Goal: Information Seeking & Learning: Compare options

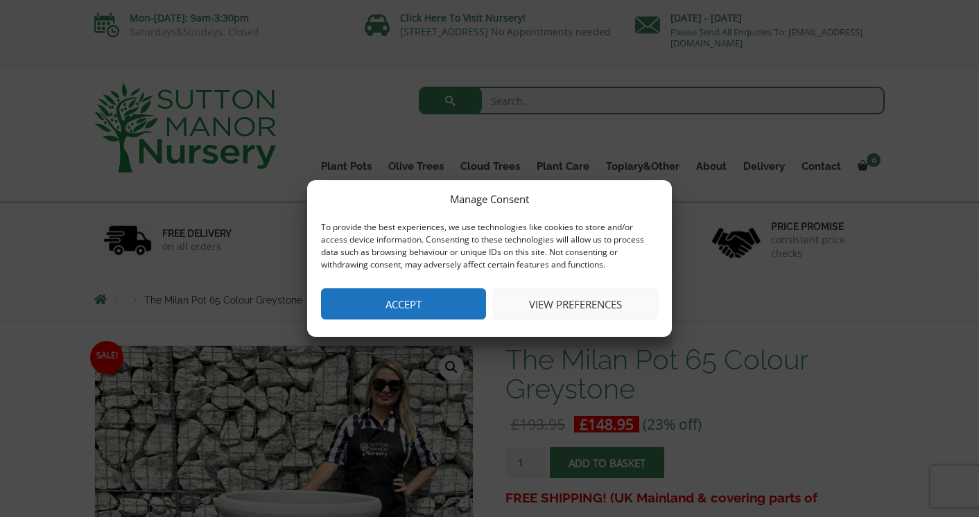
click at [437, 302] on button "Accept" at bounding box center [403, 303] width 165 height 31
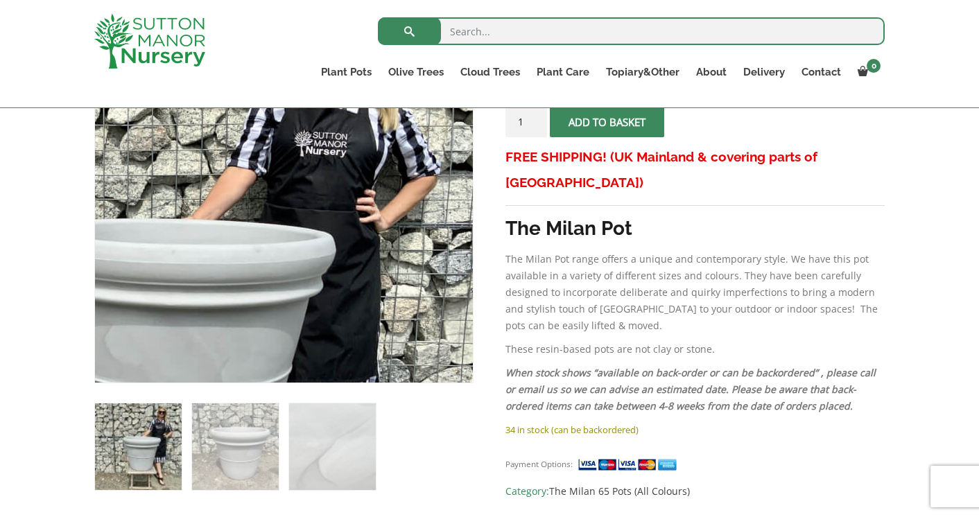
scroll to position [317, 0]
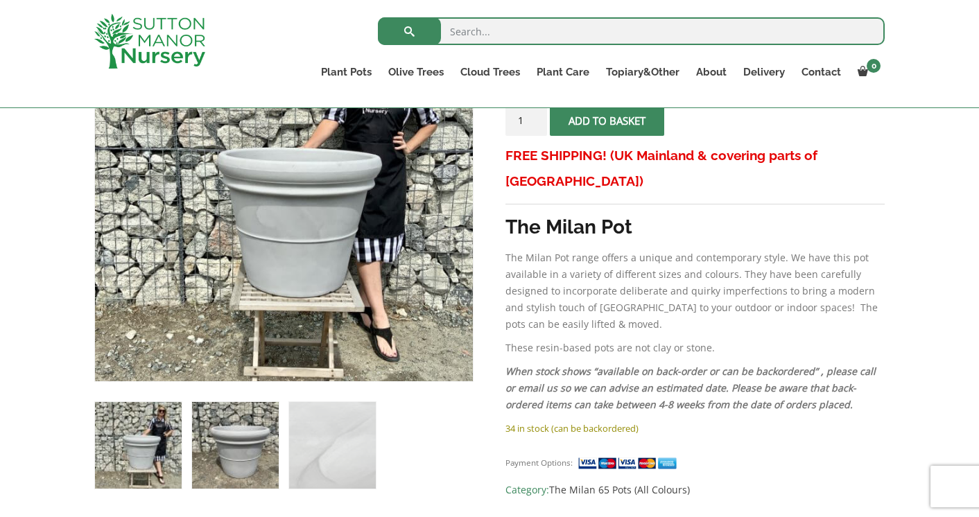
click at [218, 452] on img at bounding box center [235, 445] width 87 height 87
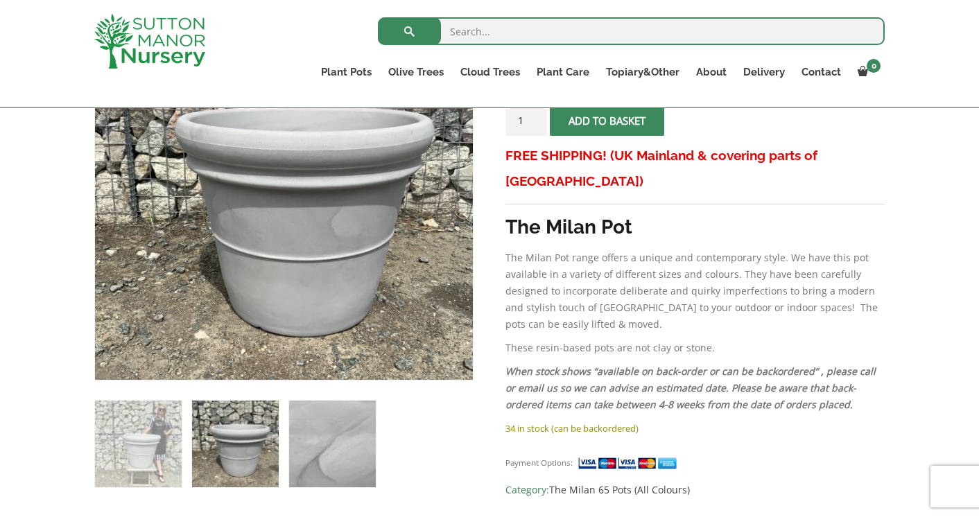
click at [338, 447] on img at bounding box center [332, 444] width 87 height 87
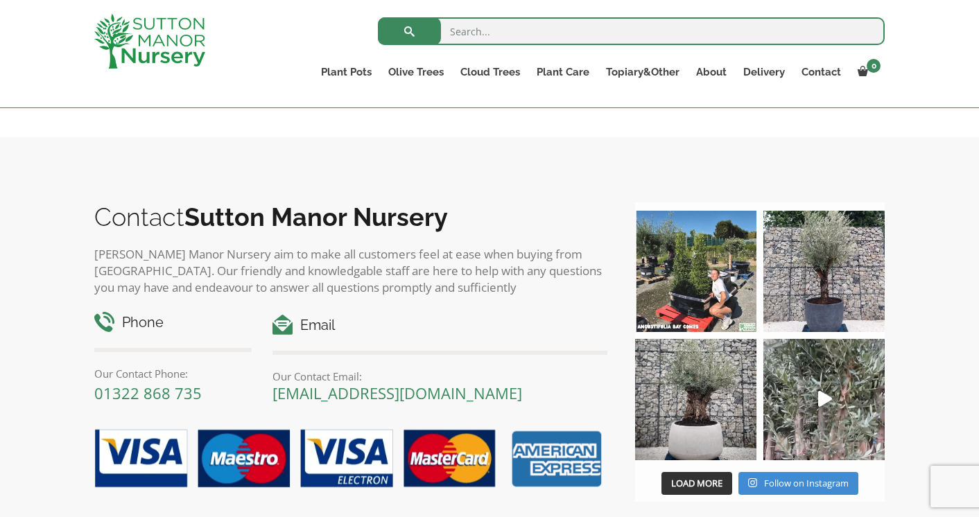
scroll to position [1237, 0]
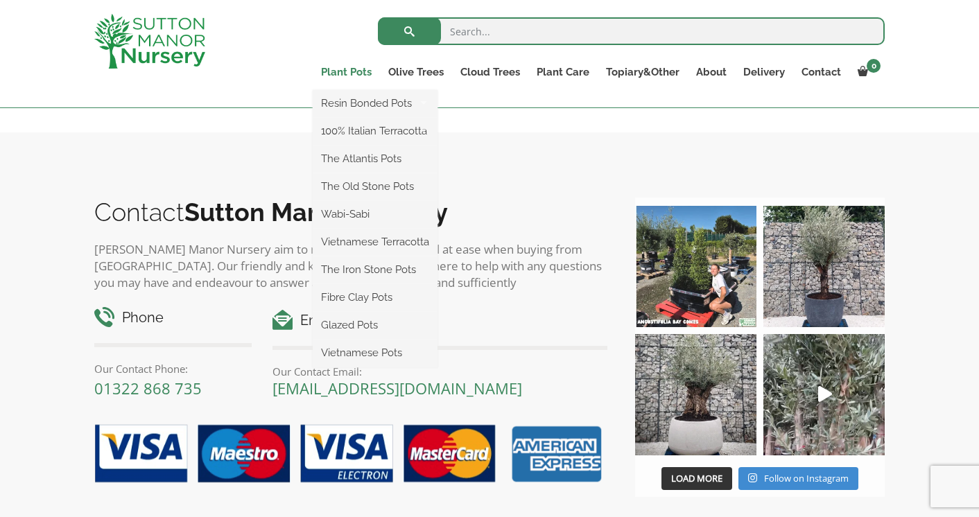
click at [357, 72] on link "Plant Pots" at bounding box center [346, 71] width 67 height 19
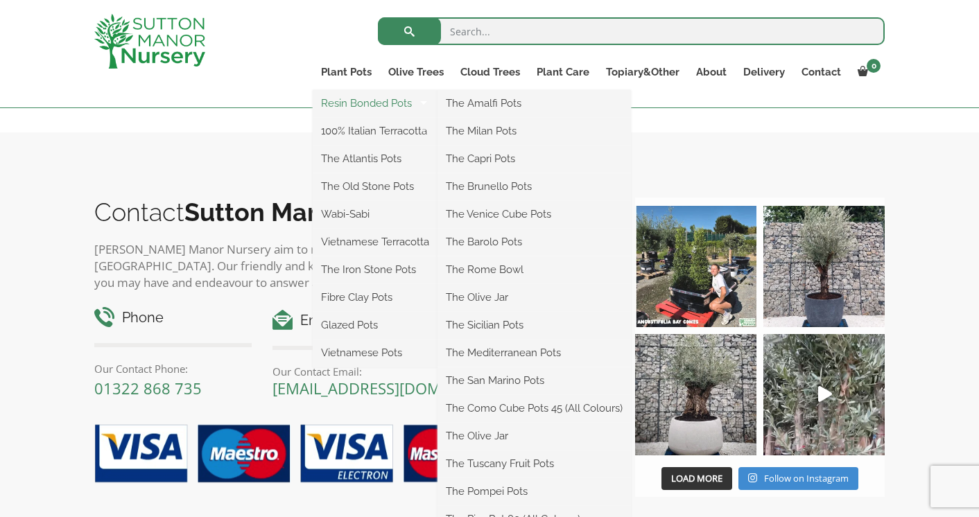
click at [373, 103] on link "Resin Bonded Pots" at bounding box center [375, 103] width 125 height 21
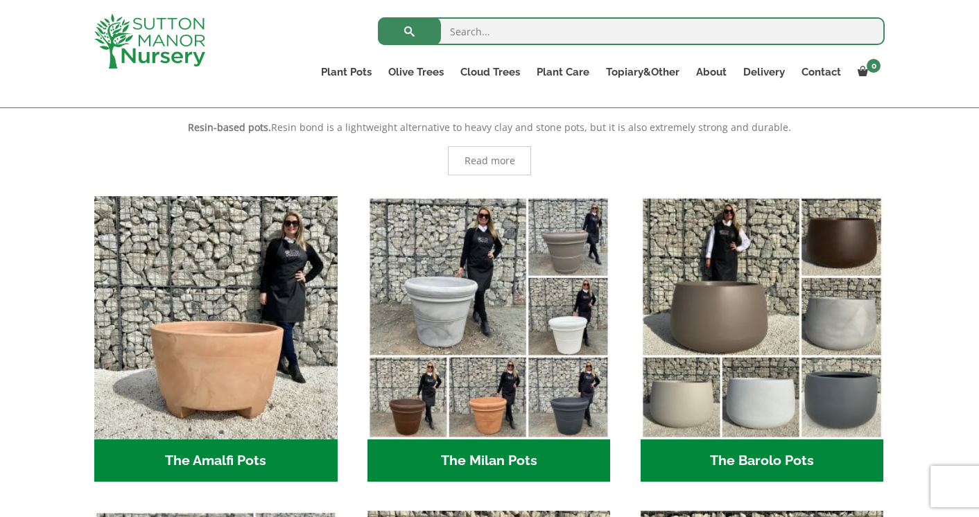
scroll to position [293, 0]
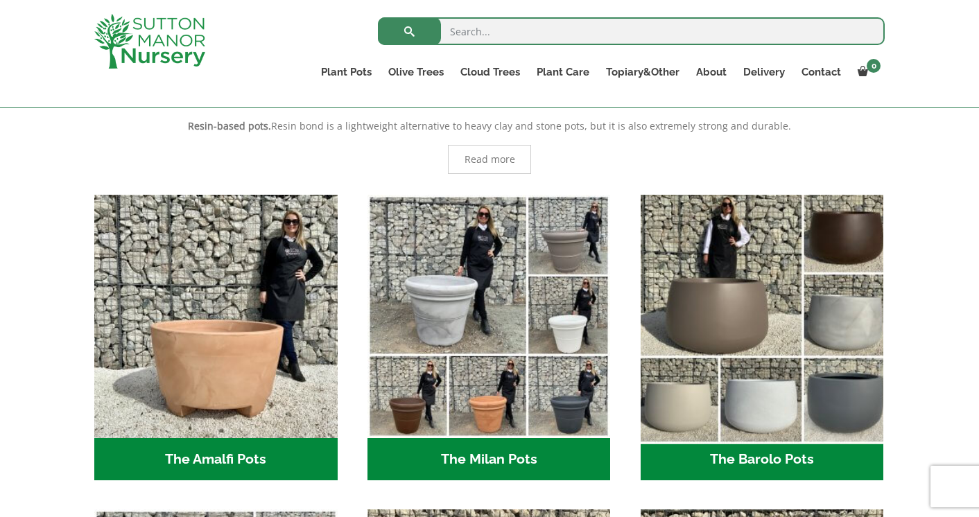
click at [747, 347] on img "Visit product category The Barolo Pots" at bounding box center [761, 316] width 255 height 255
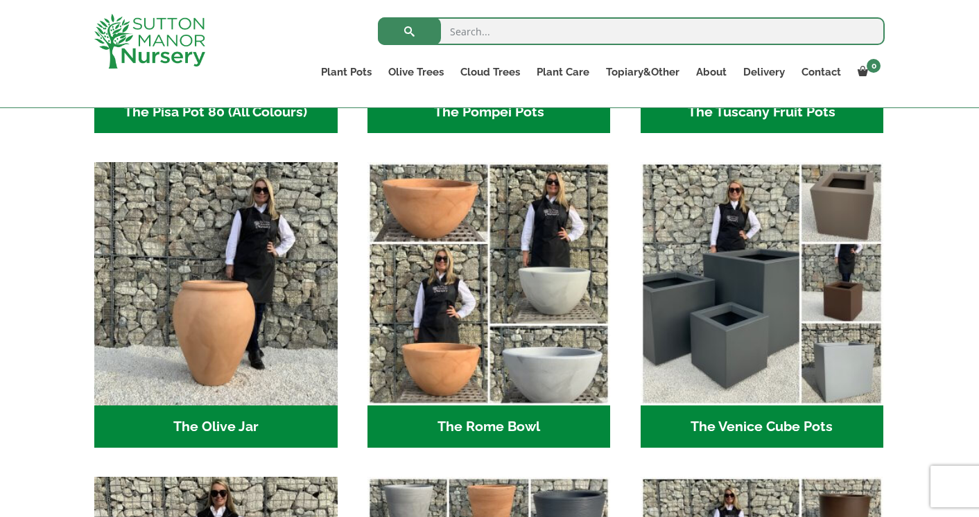
scroll to position [1272, 0]
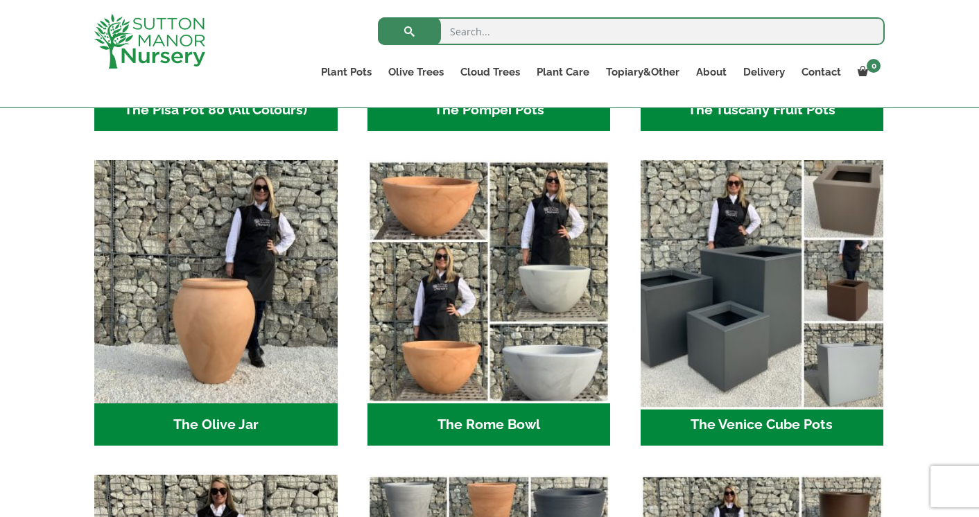
click at [713, 349] on img "Visit product category The Venice Cube Pots" at bounding box center [761, 282] width 255 height 255
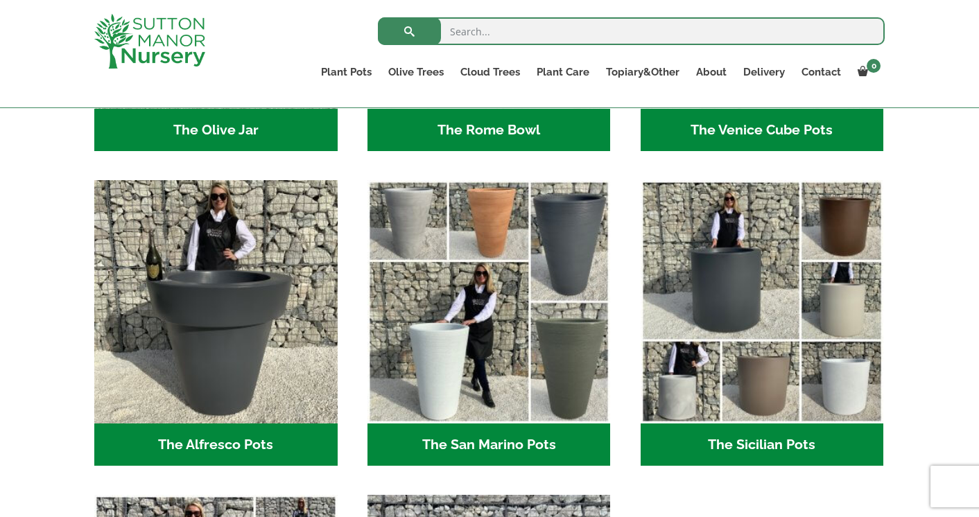
scroll to position [1566, 0]
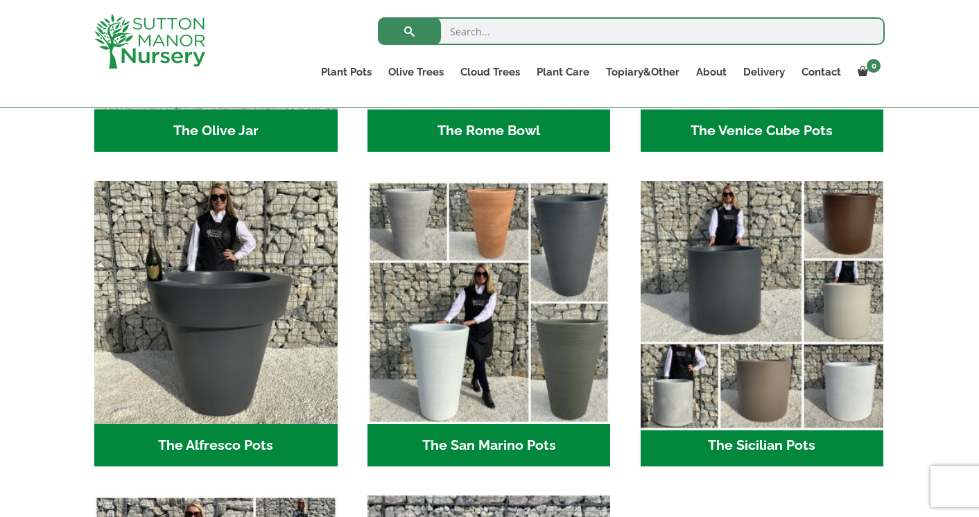
click at [669, 233] on img "Visit product category The Sicilian Pots" at bounding box center [761, 302] width 255 height 255
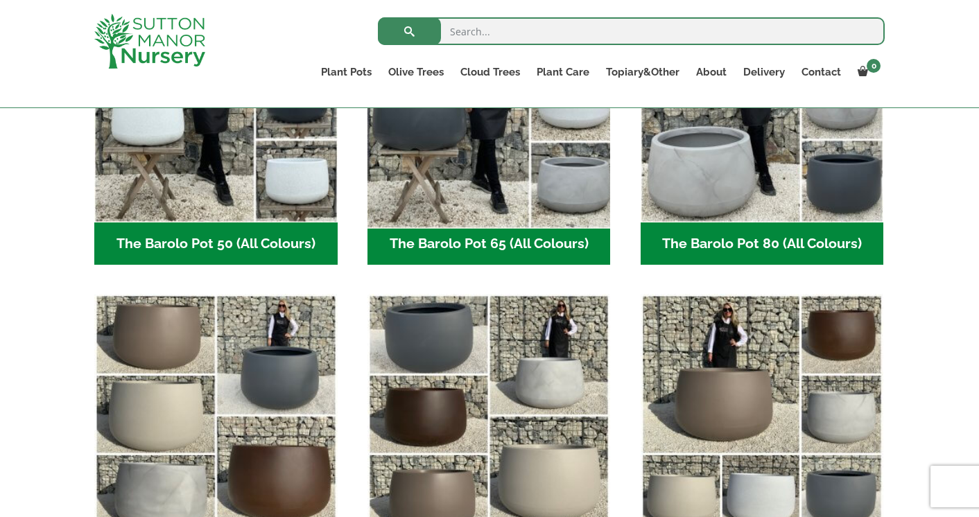
scroll to position [494, 0]
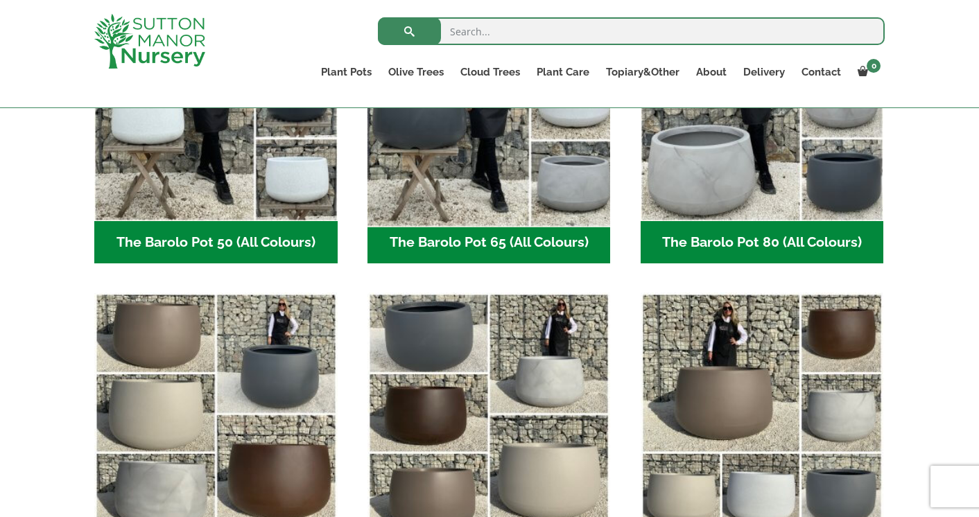
click at [559, 258] on h2 "The Barolo Pot 65 (All Colours) (6)" at bounding box center [488, 242] width 243 height 43
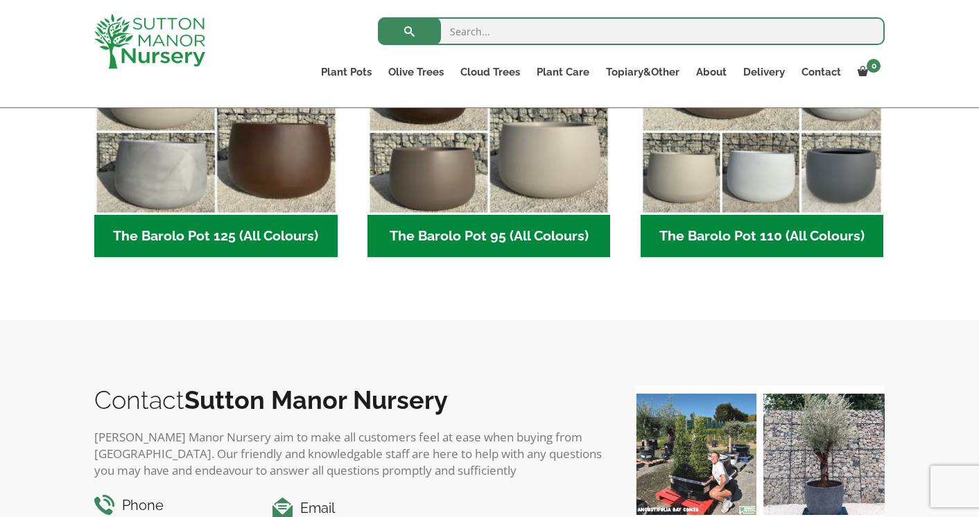
scroll to position [839, 0]
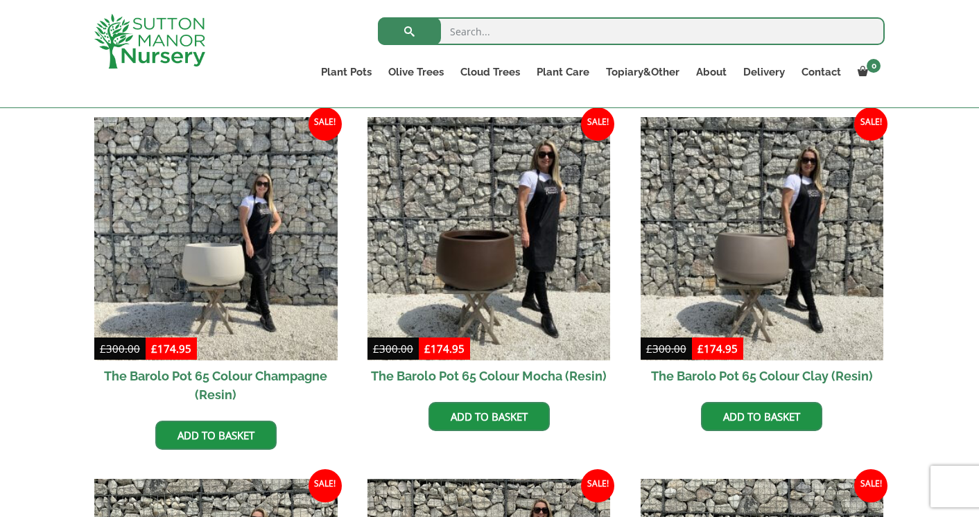
scroll to position [351, 0]
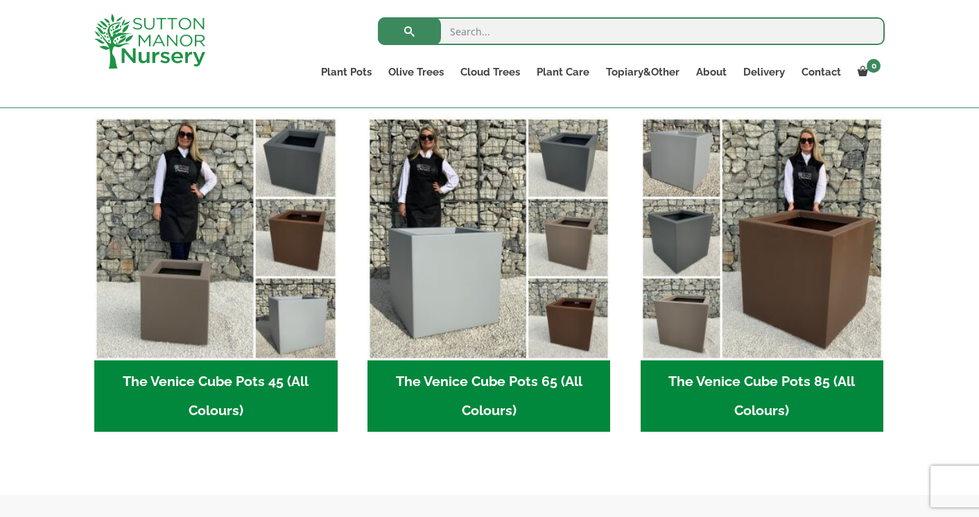
click at [211, 387] on h2 "The Venice Cube Pots 45 (All Colours) (4)" at bounding box center [215, 396] width 243 height 72
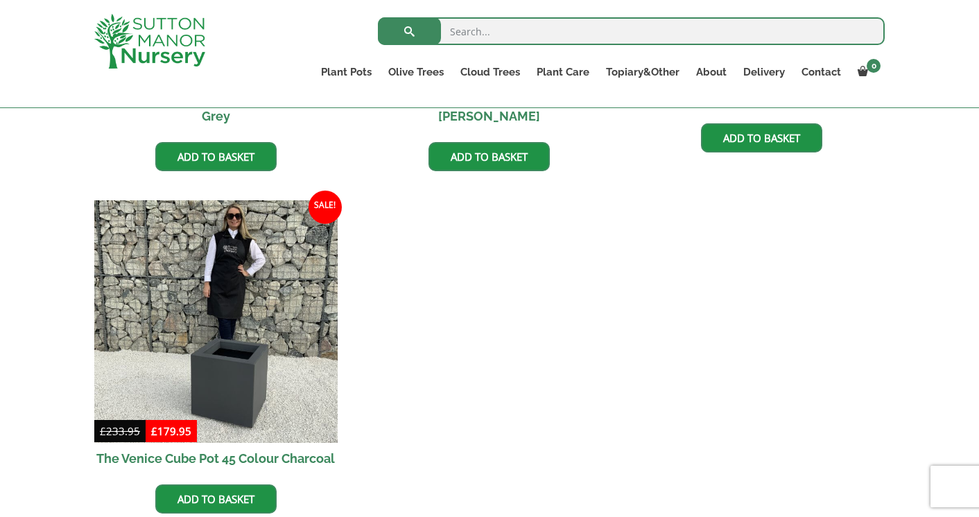
scroll to position [680, 0]
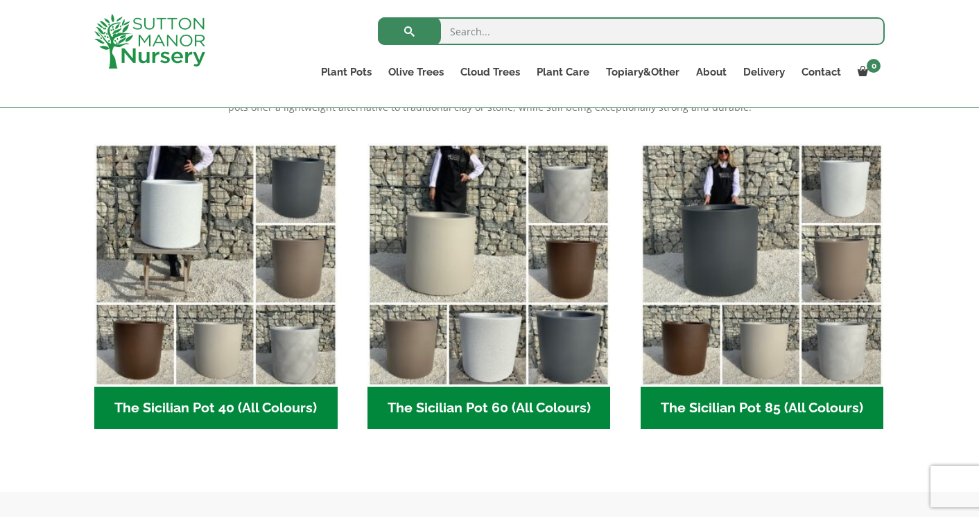
scroll to position [339, 0]
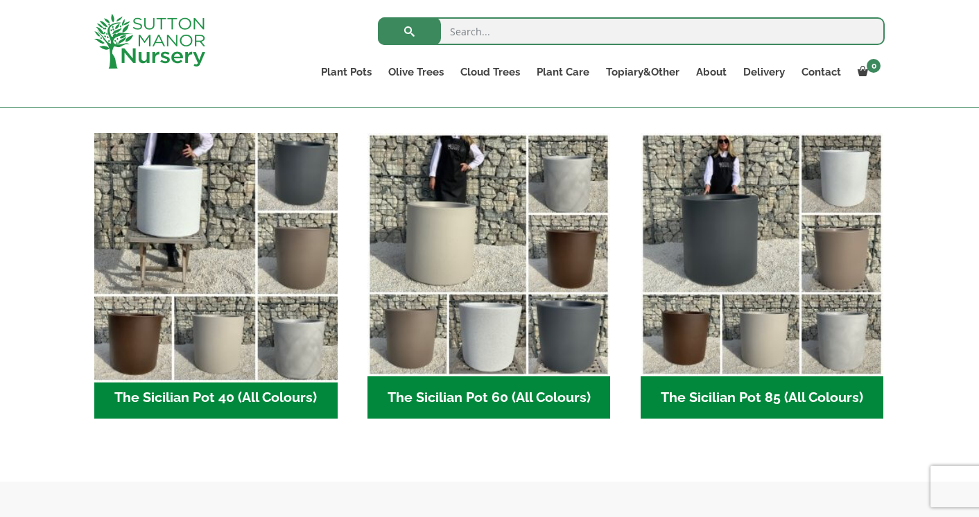
click at [232, 227] on img "Visit product category The Sicilian Pot 40 (All Colours)" at bounding box center [215, 254] width 255 height 255
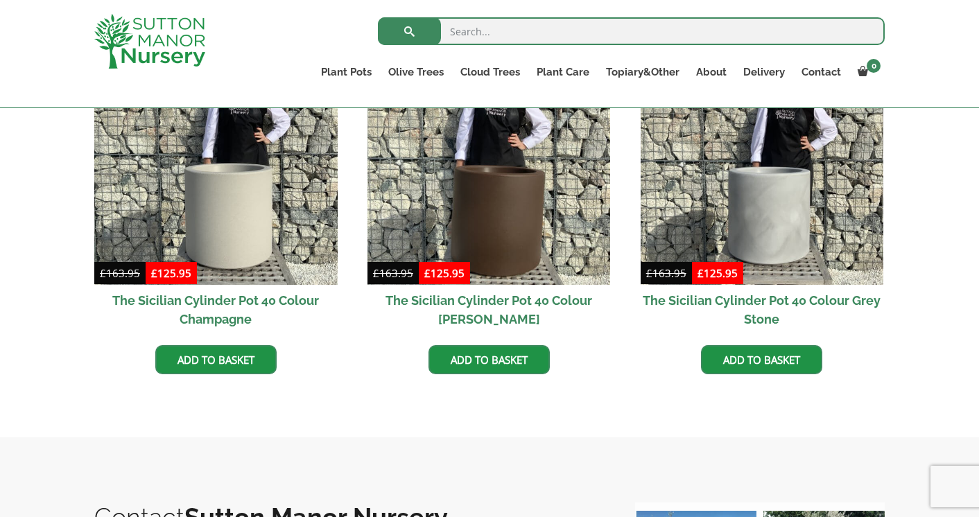
scroll to position [785, 0]
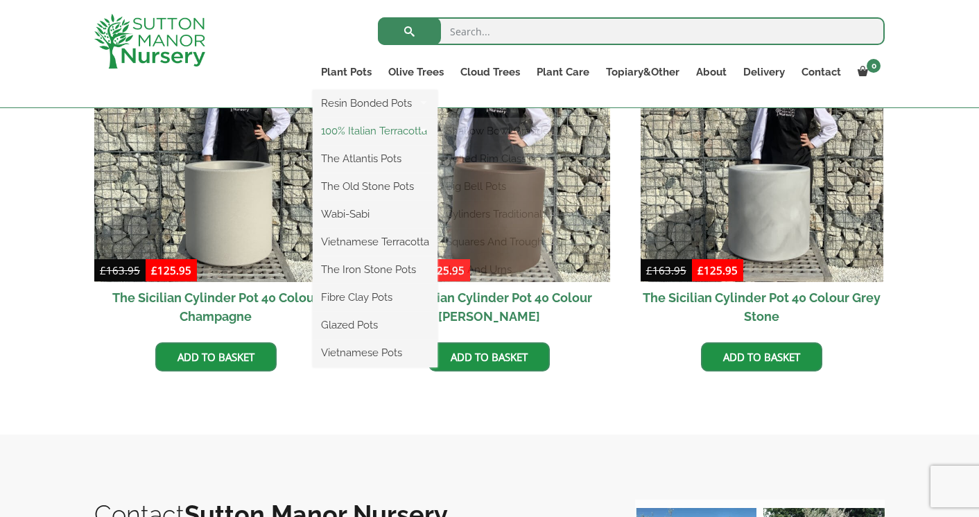
click at [367, 132] on link "100% Italian Terracotta" at bounding box center [375, 131] width 125 height 21
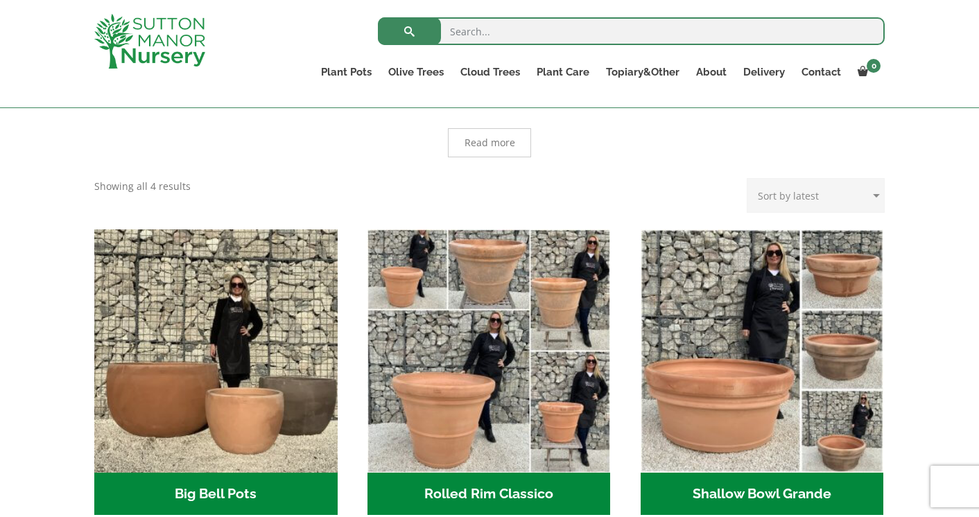
scroll to position [186, 0]
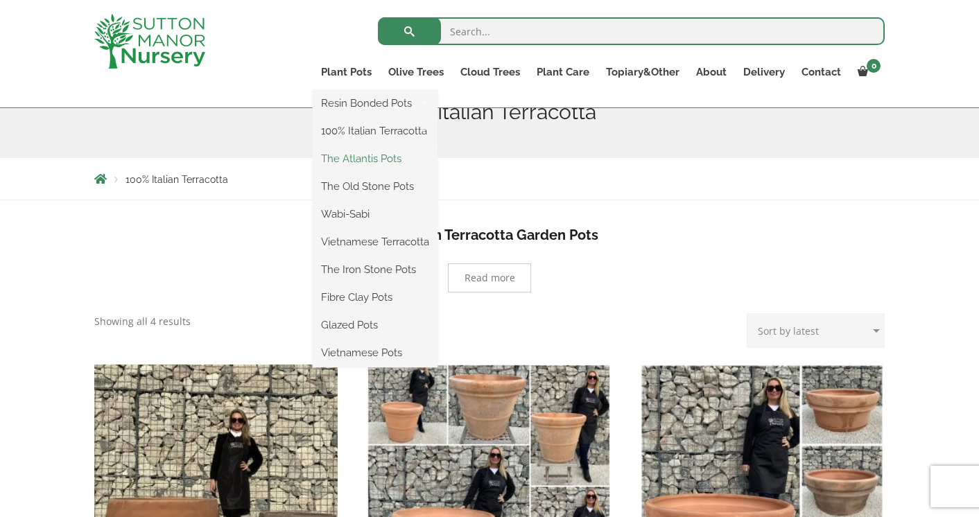
click at [380, 150] on link "The Atlantis Pots" at bounding box center [375, 158] width 125 height 21
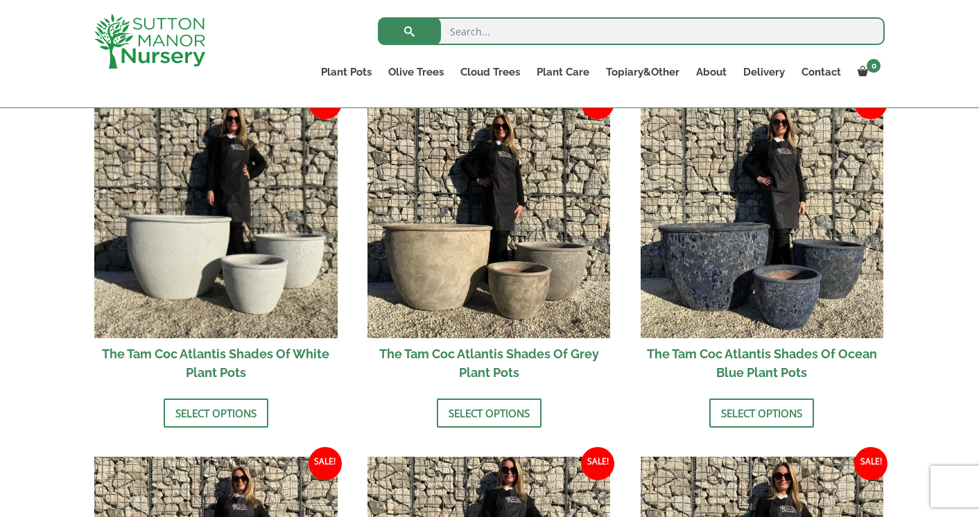
scroll to position [850, 0]
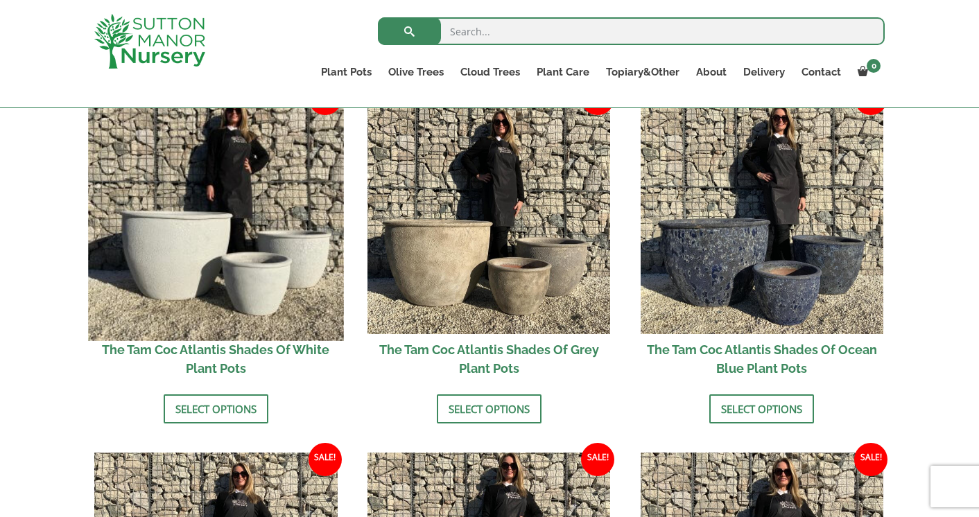
click at [237, 207] on img at bounding box center [215, 212] width 255 height 255
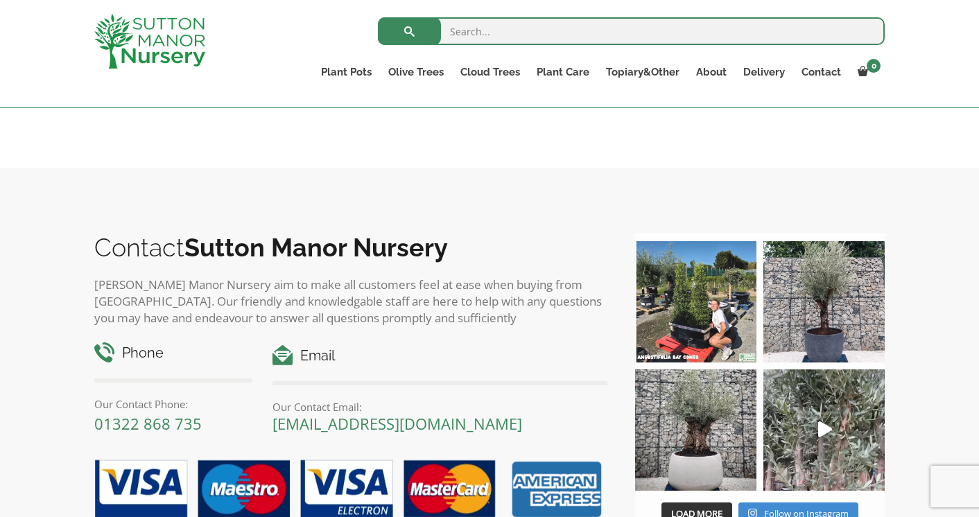
scroll to position [1548, 0]
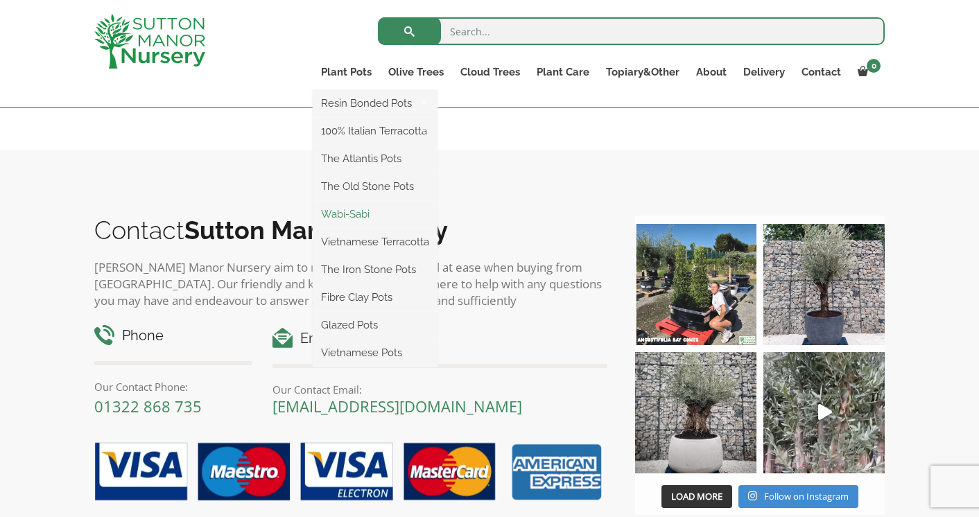
click at [354, 206] on link "Wabi-Sabi" at bounding box center [375, 214] width 125 height 21
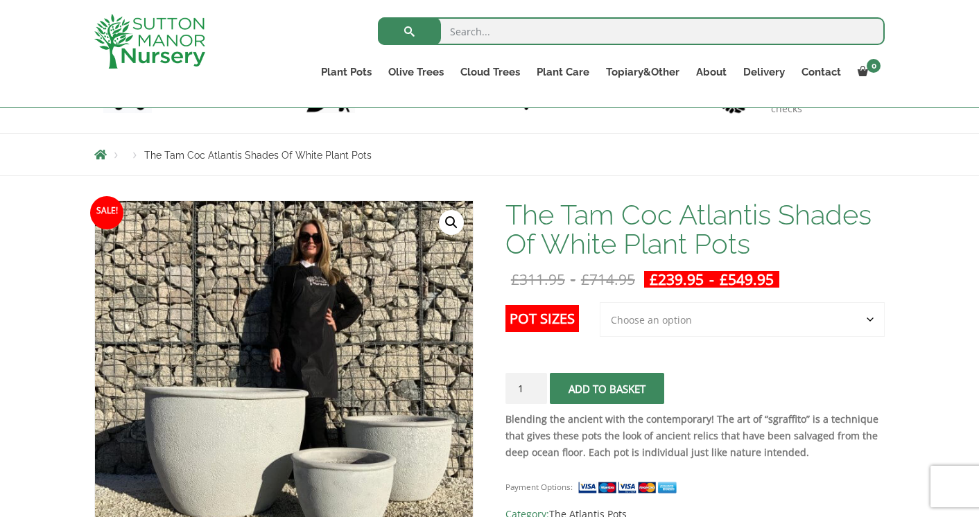
scroll to position [121, 0]
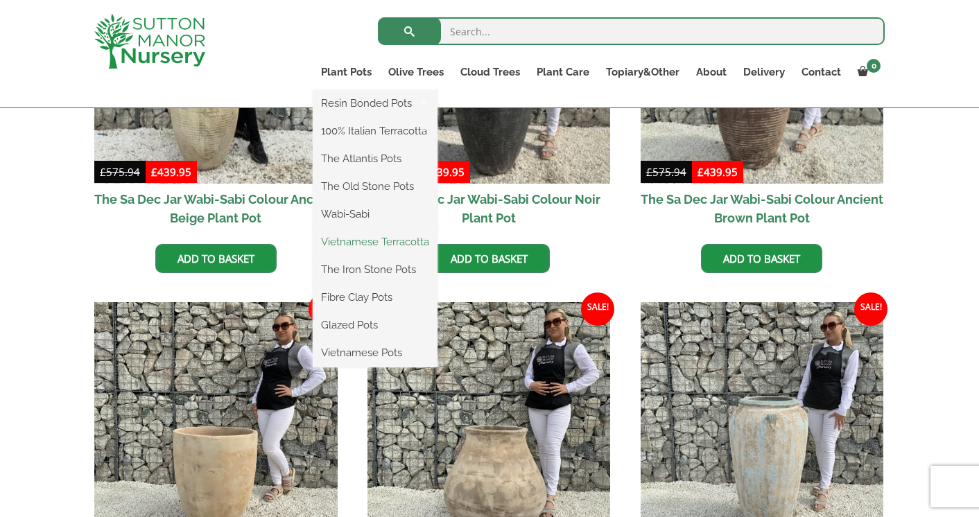
click at [375, 239] on link "Vietnamese Terracotta" at bounding box center [375, 242] width 125 height 21
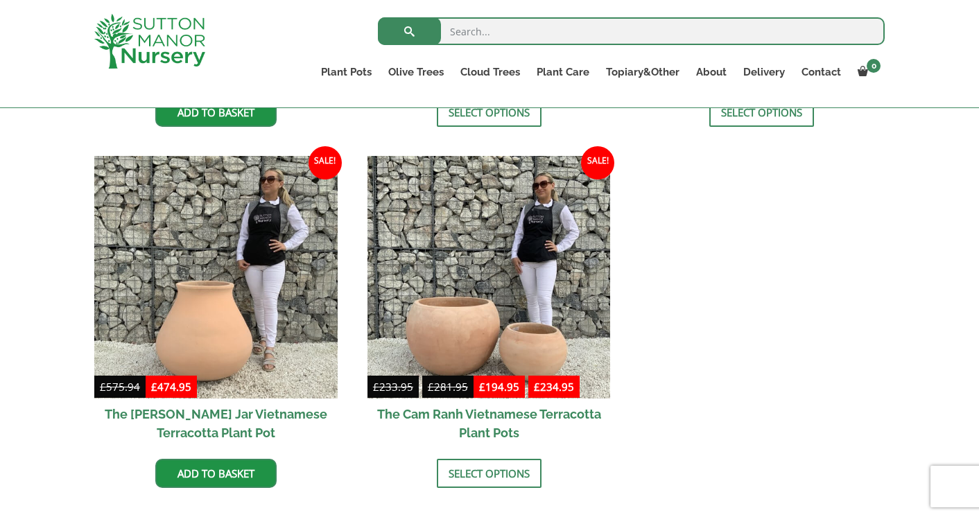
scroll to position [673, 0]
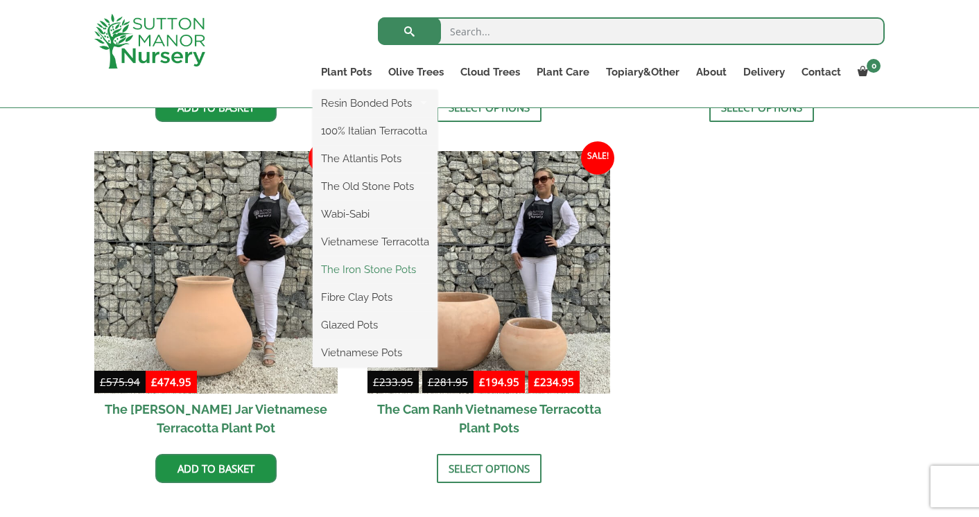
click at [383, 268] on link "The Iron Stone Pots" at bounding box center [375, 269] width 125 height 21
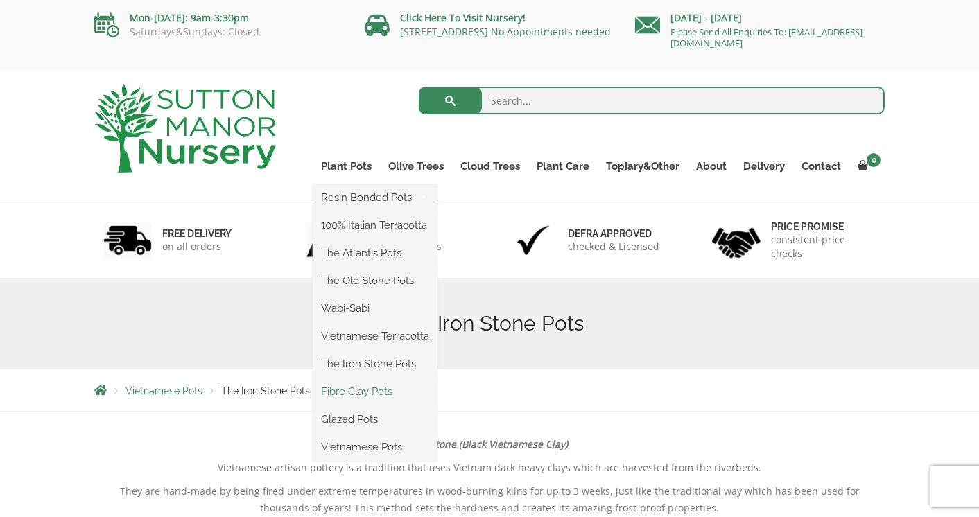
click at [374, 389] on link "Fibre Clay Pots" at bounding box center [375, 391] width 125 height 21
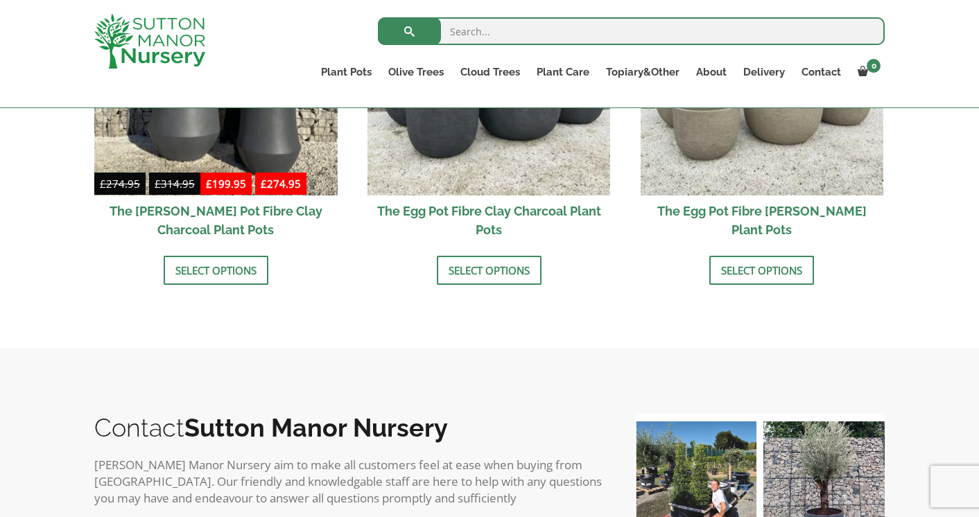
scroll to position [520, 0]
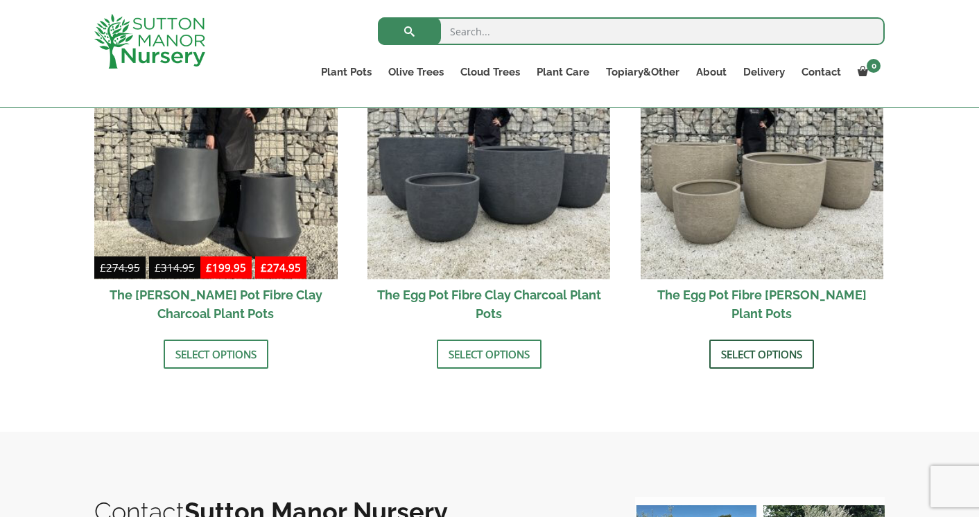
click at [763, 349] on link "Select options" at bounding box center [761, 354] width 105 height 29
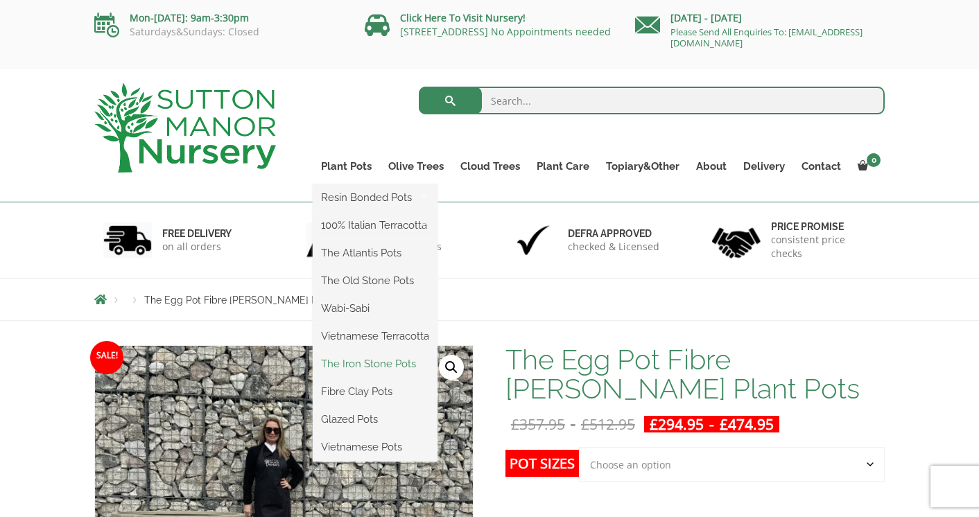
click at [373, 361] on link "The Iron Stone Pots" at bounding box center [375, 363] width 125 height 21
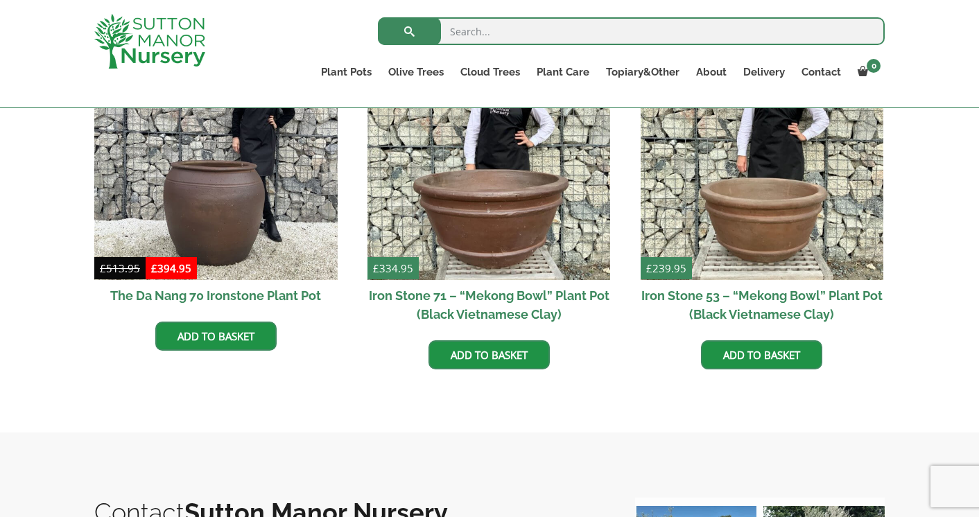
scroll to position [916, 0]
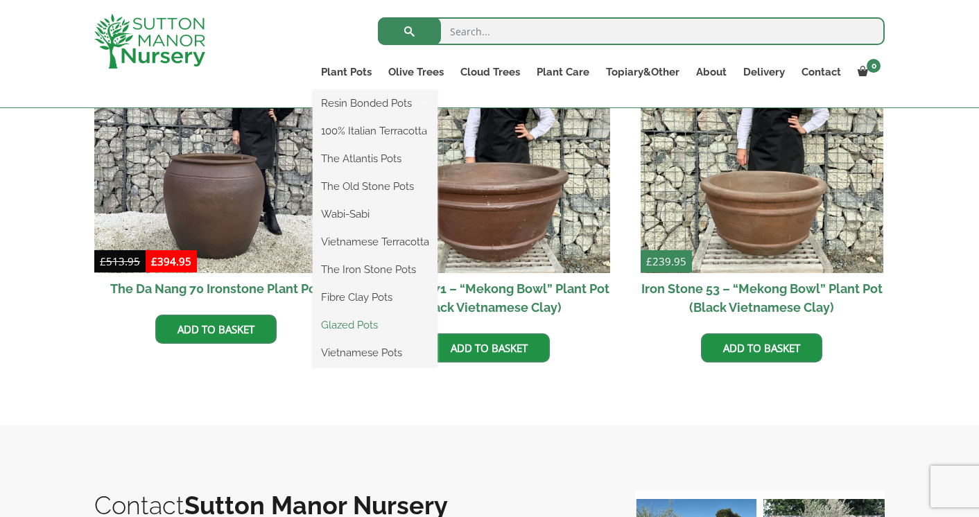
click at [365, 321] on link "Glazed Pots" at bounding box center [375, 325] width 125 height 21
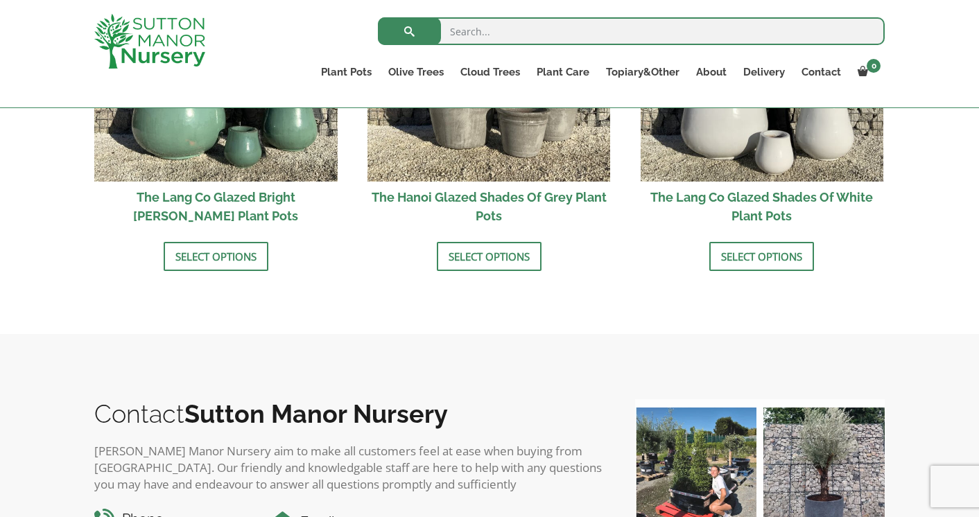
scroll to position [1588, 0]
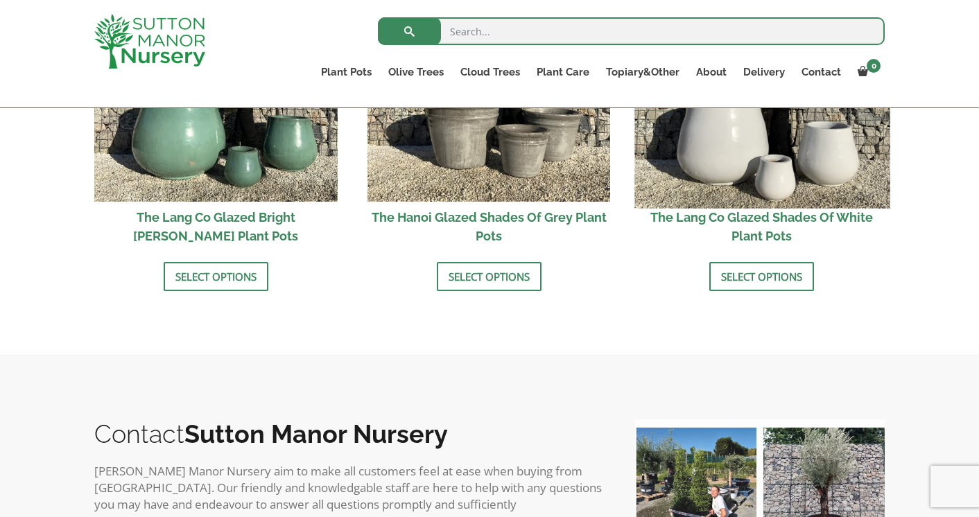
click at [707, 183] on img at bounding box center [761, 80] width 255 height 255
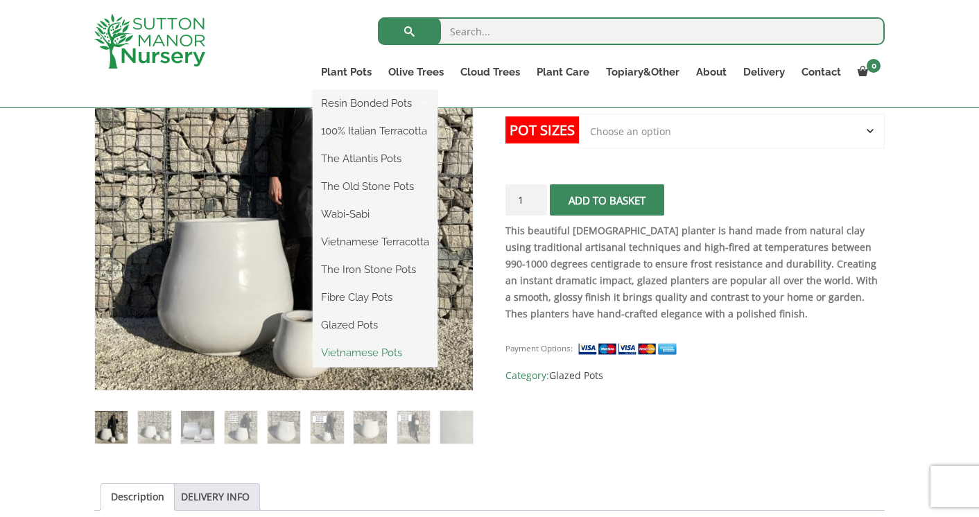
click at [367, 351] on link "Vietnamese Pots" at bounding box center [375, 352] width 125 height 21
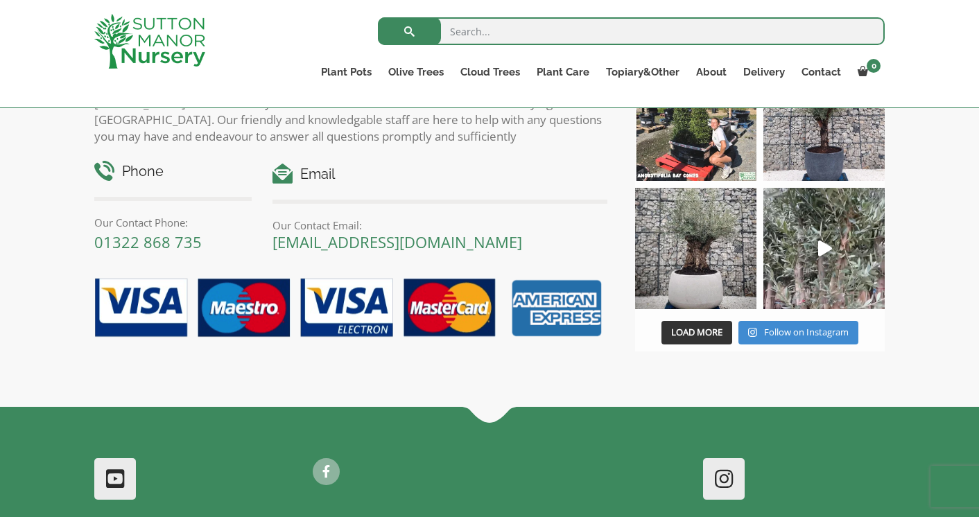
scroll to position [1214, 0]
